Goal: Transaction & Acquisition: Purchase product/service

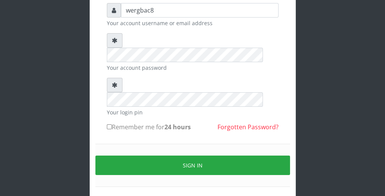
scroll to position [70, 0]
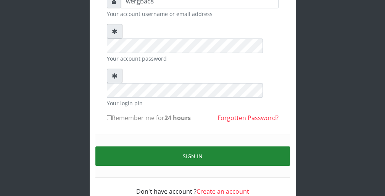
click at [263, 147] on button "Sign in" at bounding box center [192, 156] width 195 height 19
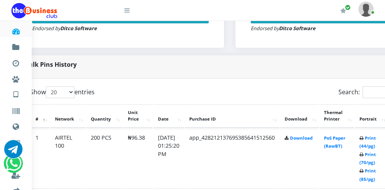
scroll to position [336, 31]
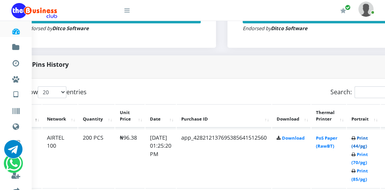
click at [367, 146] on link "Print (44/pg)" at bounding box center [360, 142] width 16 height 14
click at [360, 145] on link "Print (44/pg)" at bounding box center [360, 142] width 16 height 14
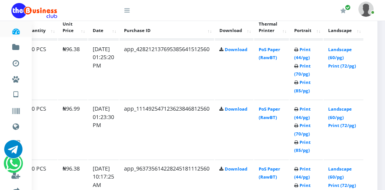
scroll to position [428, 90]
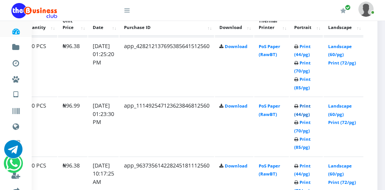
click at [302, 112] on link "Print (44/pg)" at bounding box center [302, 110] width 16 height 14
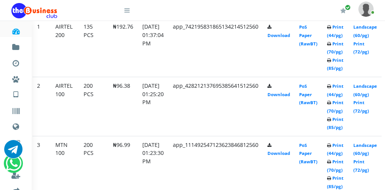
scroll to position [396, 90]
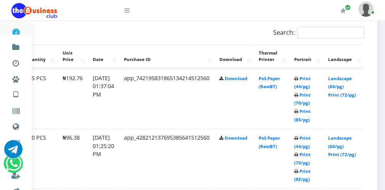
scroll to position [0, 0]
click at [304, 87] on link "Print (44/pg)" at bounding box center [302, 83] width 16 height 14
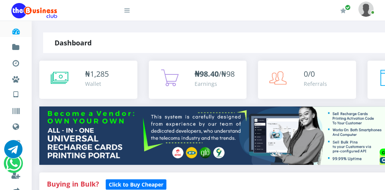
click at [63, 78] on icon at bounding box center [60, 77] width 18 height 19
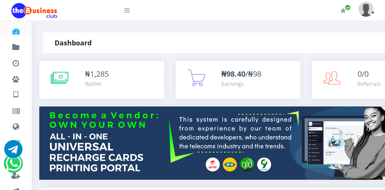
click at [129, 11] on icon at bounding box center [126, 10] width 5 height 6
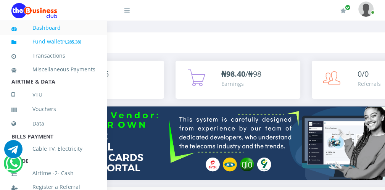
click at [80, 39] on b "1,285.38" at bounding box center [72, 42] width 16 height 6
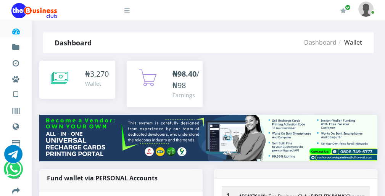
click at [128, 12] on icon at bounding box center [126, 10] width 5 height 6
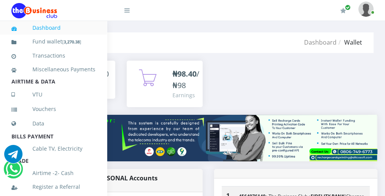
scroll to position [166, 0]
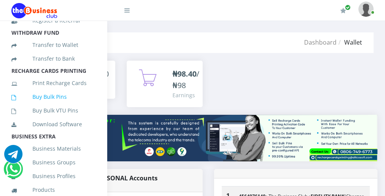
click at [79, 103] on link "Buy Bulk Pins" at bounding box center [53, 97] width 84 height 18
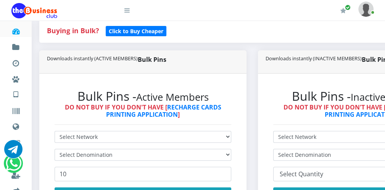
scroll to position [168, 0]
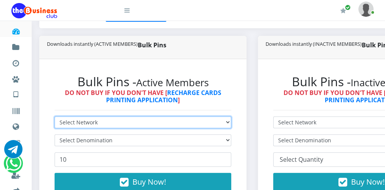
click at [170, 120] on select "Select Network MTN Globacom 9Mobile Airtel" at bounding box center [143, 122] width 177 height 12
select select "MTN"
click at [55, 116] on select "Select Network MTN Globacom 9Mobile Airtel" at bounding box center [143, 122] width 177 height 12
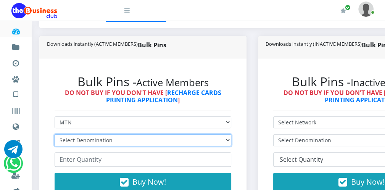
click at [129, 142] on select "Select Denomination MTN NGN100 - ₦96.99 MTN NGN200 - ₦193.98 MTN NGN400 - ₦387.…" at bounding box center [143, 140] width 177 height 12
select select "96.99-100"
click at [55, 134] on select "Select Denomination MTN NGN100 - ₦96.99 MTN NGN200 - ₦193.98 MTN NGN400 - ₦387.…" at bounding box center [143, 140] width 177 height 12
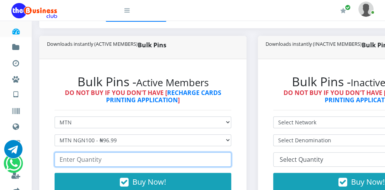
click at [78, 159] on input "number" at bounding box center [143, 159] width 177 height 15
type input "1"
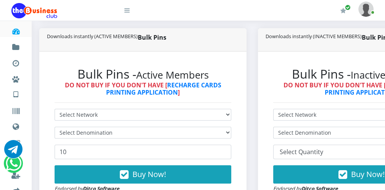
scroll to position [183, 0]
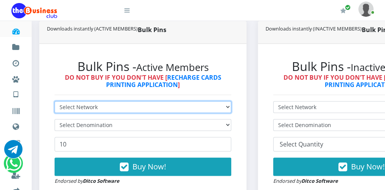
click at [143, 106] on select "Select Network MTN Globacom 9Mobile Airtel" at bounding box center [143, 107] width 177 height 12
select select "MTN"
click at [55, 101] on select "Select Network MTN Globacom 9Mobile Airtel" at bounding box center [143, 107] width 177 height 12
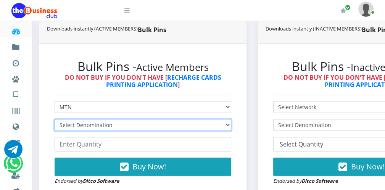
click at [117, 126] on select "Select Denomination MTN NGN100 - ₦96.99 MTN NGN200 - ₦193.98 MTN NGN400 - ₦387.…" at bounding box center [143, 125] width 177 height 12
select select "484.95-500"
click at [55, 119] on select "Select Denomination MTN NGN100 - ₦96.99 MTN NGN200 - ₦193.98 MTN NGN400 - ₦387.…" at bounding box center [143, 125] width 177 height 12
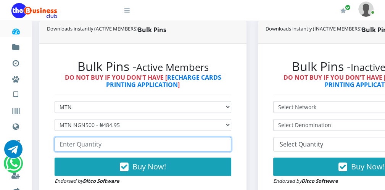
click at [96, 144] on input "number" at bounding box center [143, 144] width 177 height 15
type input "10"
click at [225, 142] on input "10" at bounding box center [143, 144] width 177 height 15
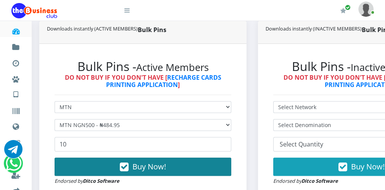
click at [181, 163] on button "Buy Now!" at bounding box center [143, 167] width 177 height 18
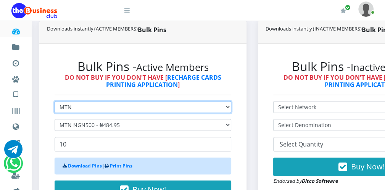
click at [146, 102] on select "Select Network MTN Globacom 9Mobile Airtel" at bounding box center [143, 107] width 177 height 12
select select "Airtel"
click at [55, 101] on select "Select Network MTN Globacom 9Mobile Airtel" at bounding box center [143, 107] width 177 height 12
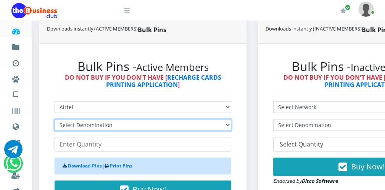
click at [116, 122] on select "Select Denomination Airtel NGN100 - ₦96.38 Airtel NGN200 - ₦192.76 Airtel NGN50…" at bounding box center [143, 125] width 177 height 12
select select "481.9-500"
click at [55, 119] on select "Select Denomination Airtel NGN100 - ₦96.38 Airtel NGN200 - ₦192.76 Airtel NGN50…" at bounding box center [143, 125] width 177 height 12
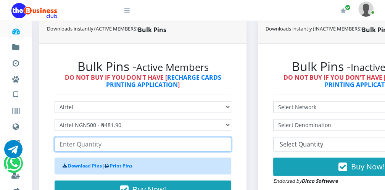
click at [97, 146] on input "number" at bounding box center [143, 144] width 177 height 15
type input "10"
click at [225, 142] on input "10" at bounding box center [143, 144] width 177 height 15
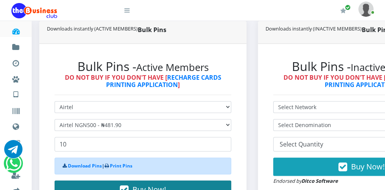
click at [189, 184] on button "Buy Now!" at bounding box center [143, 190] width 177 height 18
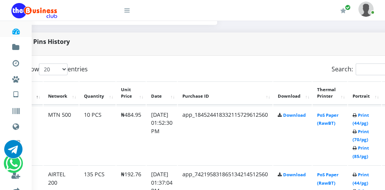
scroll to position [382, 31]
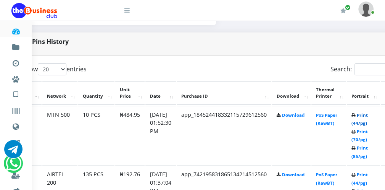
click at [361, 122] on link "Print (44/pg)" at bounding box center [360, 119] width 16 height 14
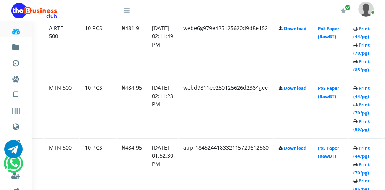
scroll to position [451, 29]
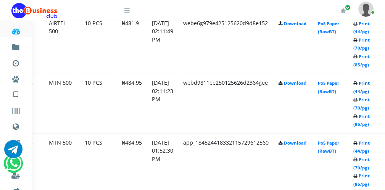
click at [361, 90] on link "Print (44/pg)" at bounding box center [362, 87] width 16 height 14
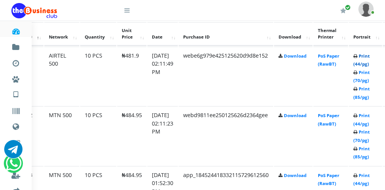
scroll to position [451, 29]
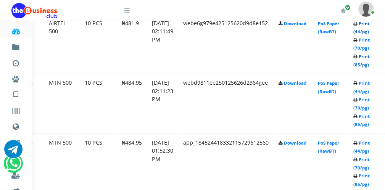
click at [364, 62] on link "Print (85/pg)" at bounding box center [362, 60] width 16 height 14
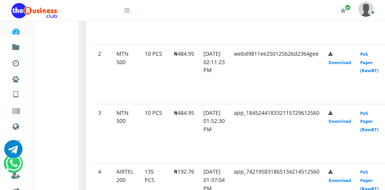
scroll to position [460, 29]
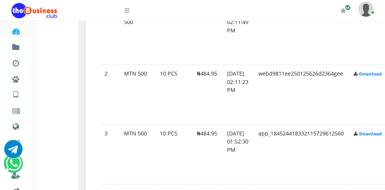
click at [128, 12] on icon at bounding box center [126, 10] width 5 height 6
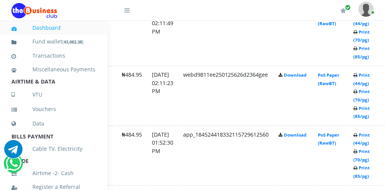
scroll to position [166, 0]
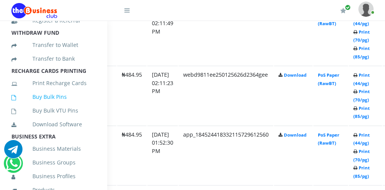
click at [77, 105] on link "Buy Bulk Pins" at bounding box center [53, 97] width 84 height 18
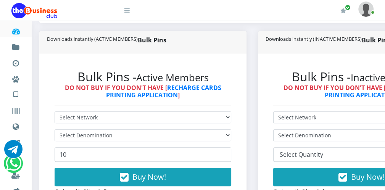
scroll to position [183, 0]
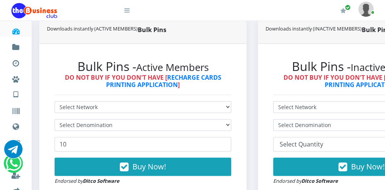
click at [207, 99] on div "Bulk Pins - Active Members DO NOT BUY IF YOU DON'T HAVE [ RECHARGE CARDS PRINTI…" at bounding box center [143, 122] width 192 height 141
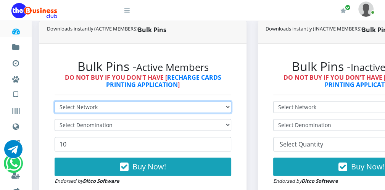
click at [200, 101] on select "Select Network MTN Globacom 9Mobile Airtel" at bounding box center [143, 107] width 177 height 12
select select "MTN"
click at [55, 101] on select "Select Network MTN Globacom 9Mobile Airtel" at bounding box center [143, 107] width 177 height 12
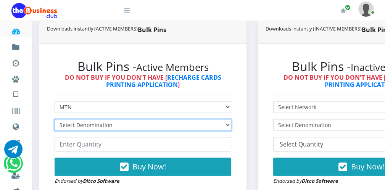
click at [178, 125] on select "Select Denomination MTN NGN100 - ₦96.99 MTN NGN200 - ₦193.98 MTN NGN400 - ₦387.…" at bounding box center [143, 125] width 177 height 12
select select "193.98-200"
click at [55, 119] on select "Select Denomination MTN NGN100 - ₦96.99 MTN NGN200 - ₦193.98 MTN NGN400 - ₦387.…" at bounding box center [143, 125] width 177 height 12
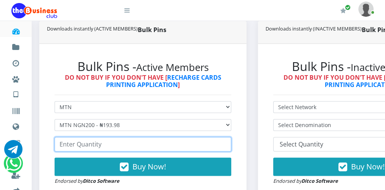
click at [138, 142] on input "number" at bounding box center [143, 144] width 177 height 15
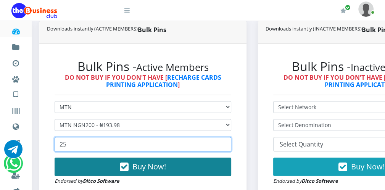
type input "25"
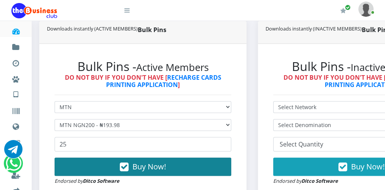
click at [155, 160] on button "Buy Now!" at bounding box center [143, 167] width 177 height 18
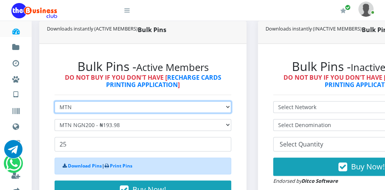
click at [144, 106] on select "Select Network MTN Globacom 9Mobile Airtel" at bounding box center [143, 107] width 177 height 12
select select "Glo"
click at [55, 101] on select "Select Network MTN Globacom 9Mobile Airtel" at bounding box center [143, 107] width 177 height 12
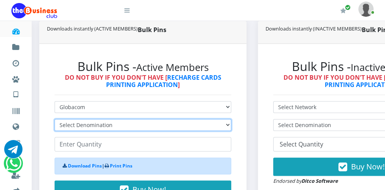
click at [137, 123] on select "Select Denomination Glo NGN100 - ₦96.55 Glo NGN200 - ₦193.10 Glo NGN500 - ₦482.…" at bounding box center [143, 125] width 177 height 12
select select "96.55-100"
click at [55, 119] on select "Select Denomination Glo NGN100 - ₦96.55 Glo NGN200 - ₦193.10 Glo NGN500 - ₦482.…" at bounding box center [143, 125] width 177 height 12
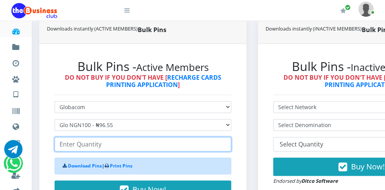
click at [113, 142] on input "number" at bounding box center [143, 144] width 177 height 15
type input "100"
click at [225, 142] on input "100" at bounding box center [143, 144] width 177 height 15
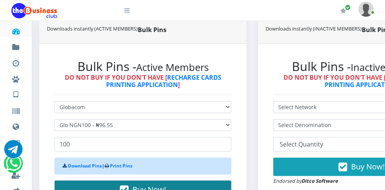
click at [189, 184] on button "Buy Now!" at bounding box center [143, 190] width 177 height 18
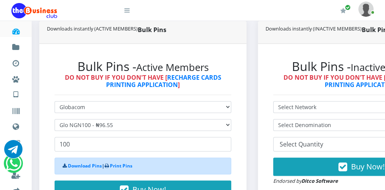
click at [128, 11] on icon at bounding box center [126, 10] width 5 height 6
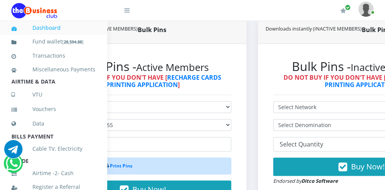
scroll to position [166, 0]
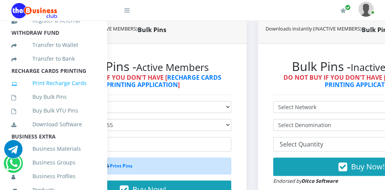
click at [73, 92] on link "Print Recharge Cards" at bounding box center [53, 83] width 84 height 18
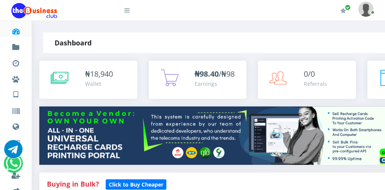
select select "Glo"
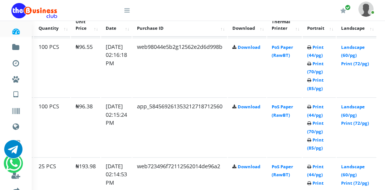
scroll to position [428, 75]
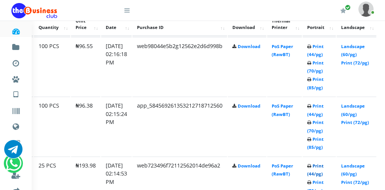
click at [317, 173] on link "Print (44/pg)" at bounding box center [315, 170] width 16 height 14
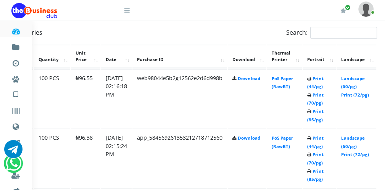
scroll to position [428, 75]
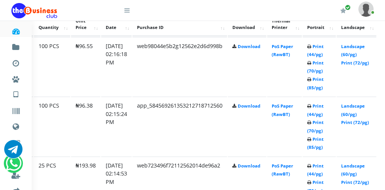
click at [126, 11] on icon at bounding box center [126, 10] width 5 height 6
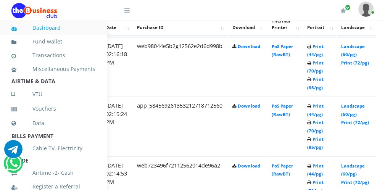
scroll to position [166, 0]
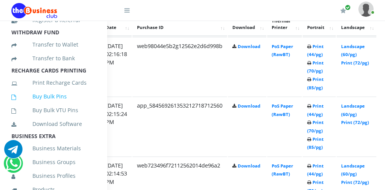
click at [79, 103] on link "Buy Bulk Pins" at bounding box center [53, 97] width 84 height 18
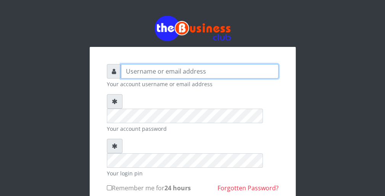
type input "wergbac8"
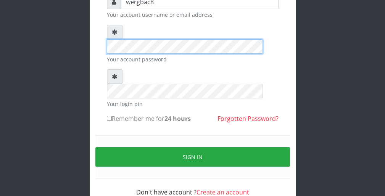
scroll to position [70, 0]
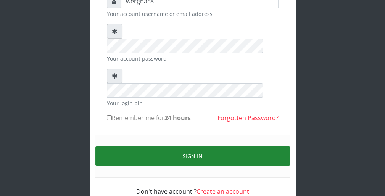
click at [260, 147] on button "Sign in" at bounding box center [192, 156] width 195 height 19
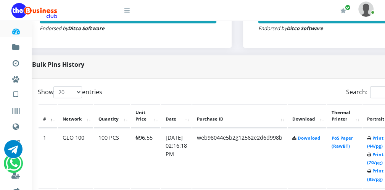
scroll to position [336, 15]
click at [376, 144] on link "Print (44/pg)" at bounding box center [375, 142] width 16 height 14
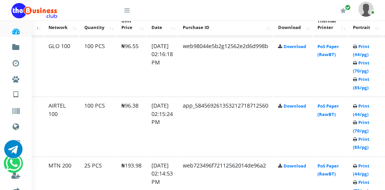
scroll to position [428, 29]
click at [360, 113] on link "Print (44/pg)" at bounding box center [362, 110] width 16 height 14
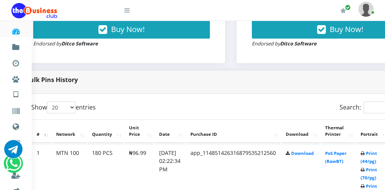
scroll to position [321, 31]
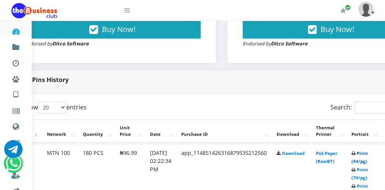
click at [365, 160] on link "Print (44/pg)" at bounding box center [360, 157] width 16 height 14
